Goal: Transaction & Acquisition: Purchase product/service

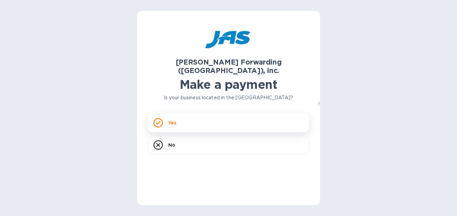
click at [177, 108] on div "Yes" at bounding box center [228, 122] width 161 height 19
click at [179, 77] on h1 "Make a payment" at bounding box center [228, 84] width 161 height 14
click at [179, 113] on div "Yes" at bounding box center [228, 122] width 161 height 19
